Goal: Transaction & Acquisition: Obtain resource

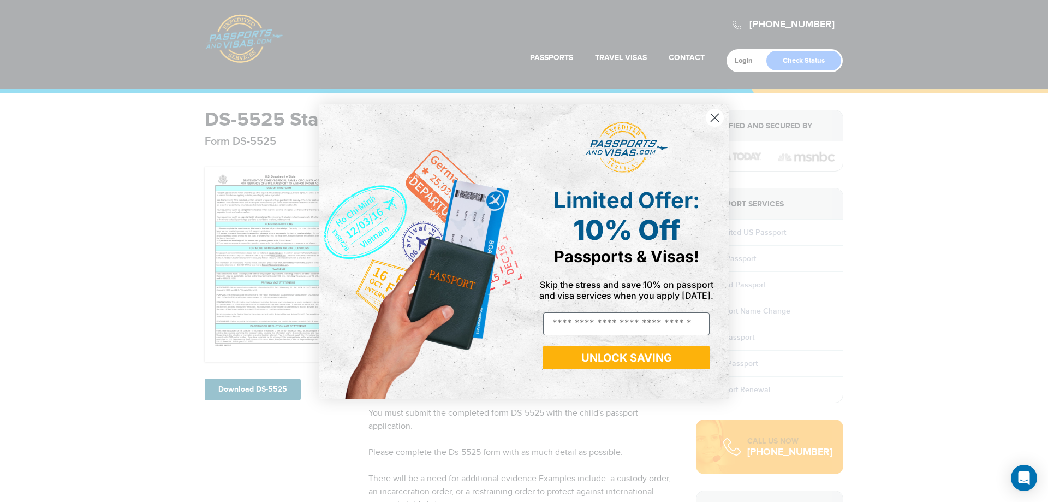
click at [715, 108] on circle "Close dialog" at bounding box center [715, 117] width 18 height 18
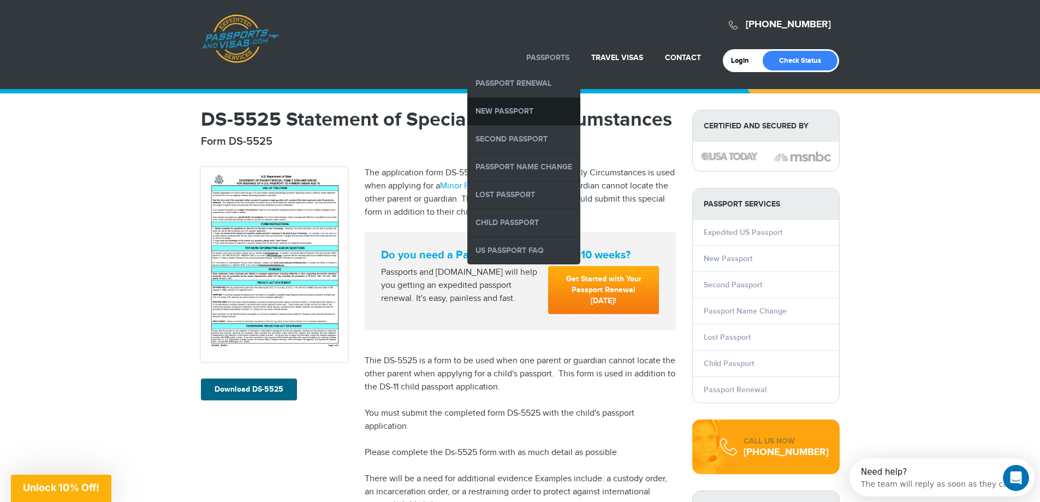
click at [532, 110] on link "New Passport" at bounding box center [523, 111] width 113 height 27
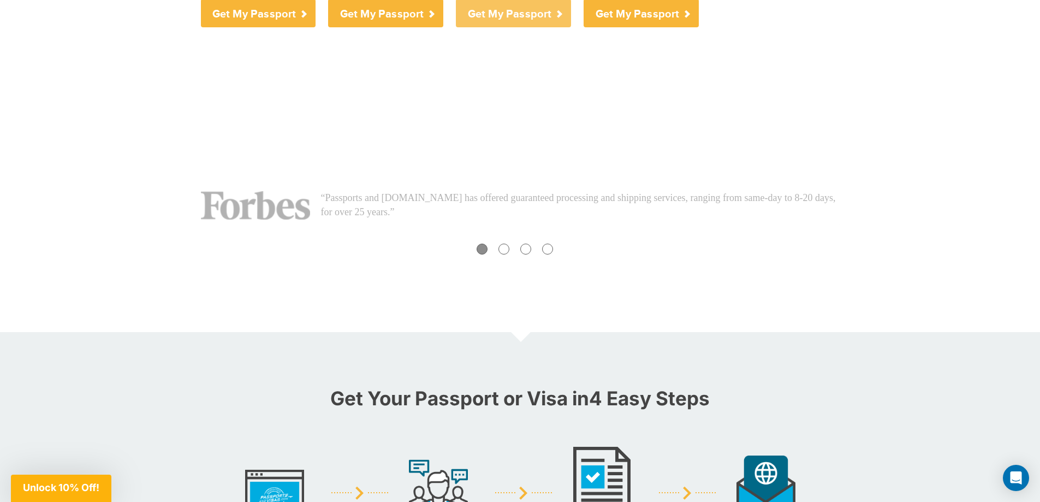
scroll to position [764, 0]
